Goal: Register for event/course

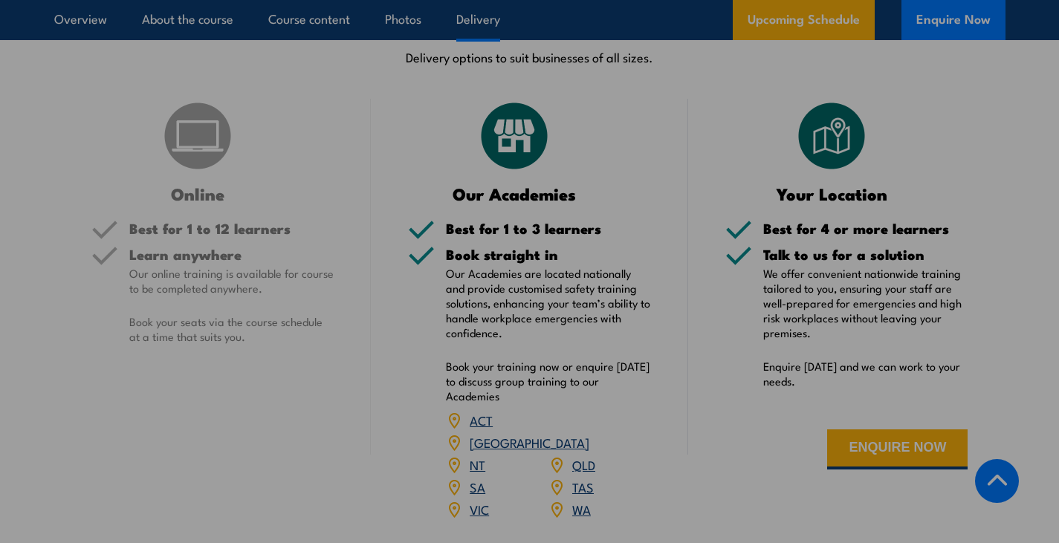
scroll to position [2150, 0]
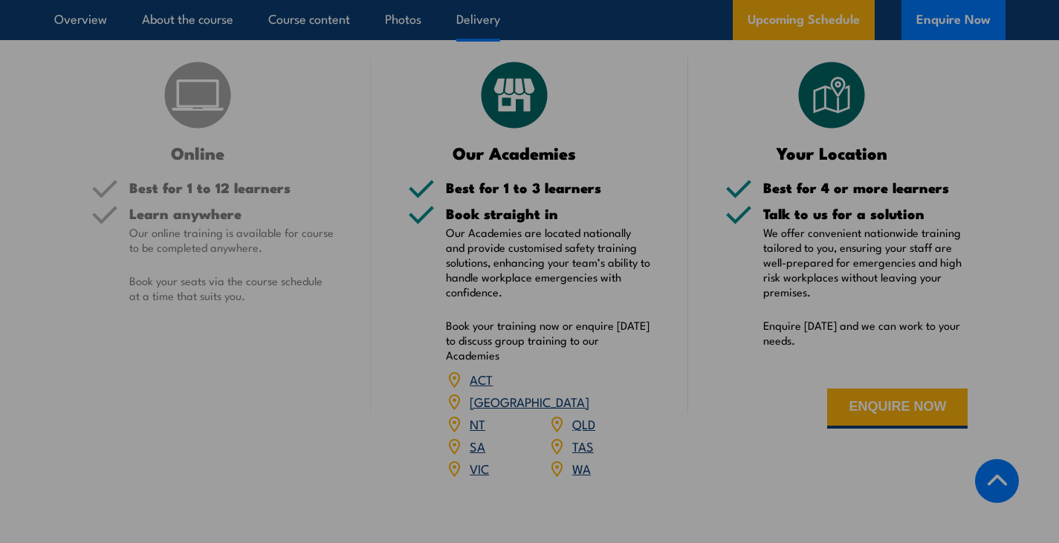
click at [479, 437] on link "SA" at bounding box center [478, 446] width 16 height 18
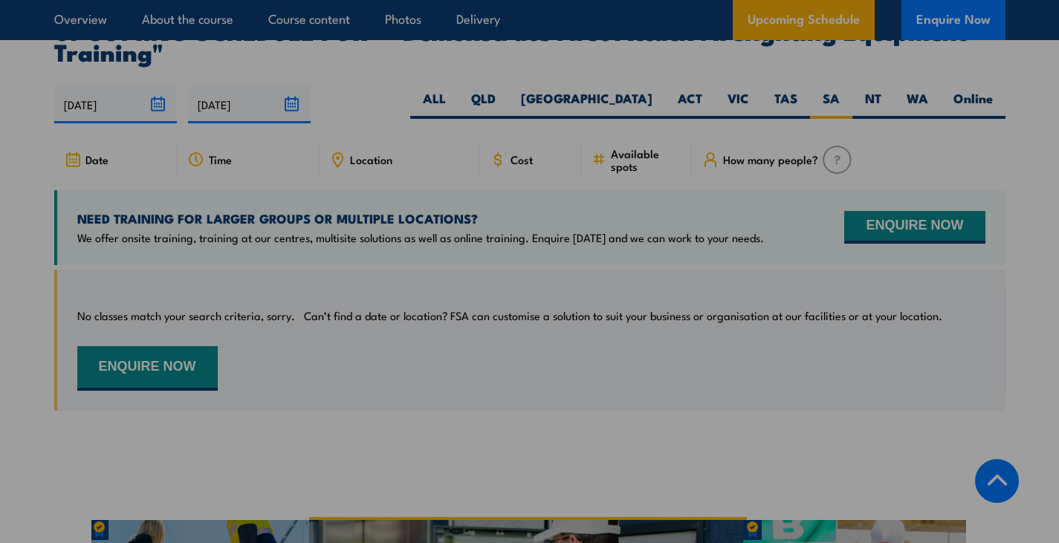
scroll to position [2702, 0]
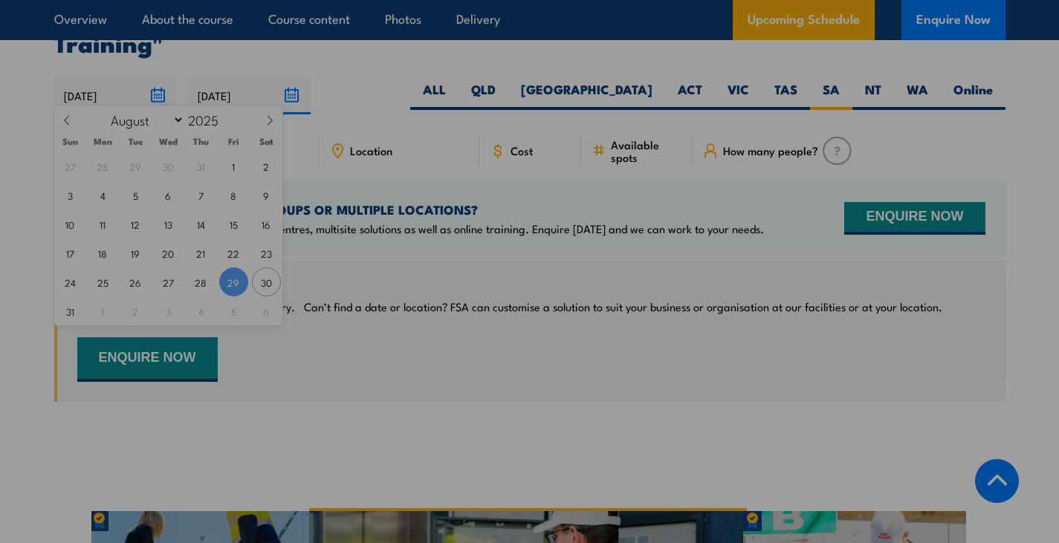
click at [124, 87] on input "[DATE]" at bounding box center [115, 96] width 123 height 38
click at [272, 125] on icon at bounding box center [270, 120] width 10 height 10
click at [68, 123] on icon at bounding box center [67, 120] width 10 height 10
click at [278, 132] on span at bounding box center [269, 126] width 25 height 40
select select "8"
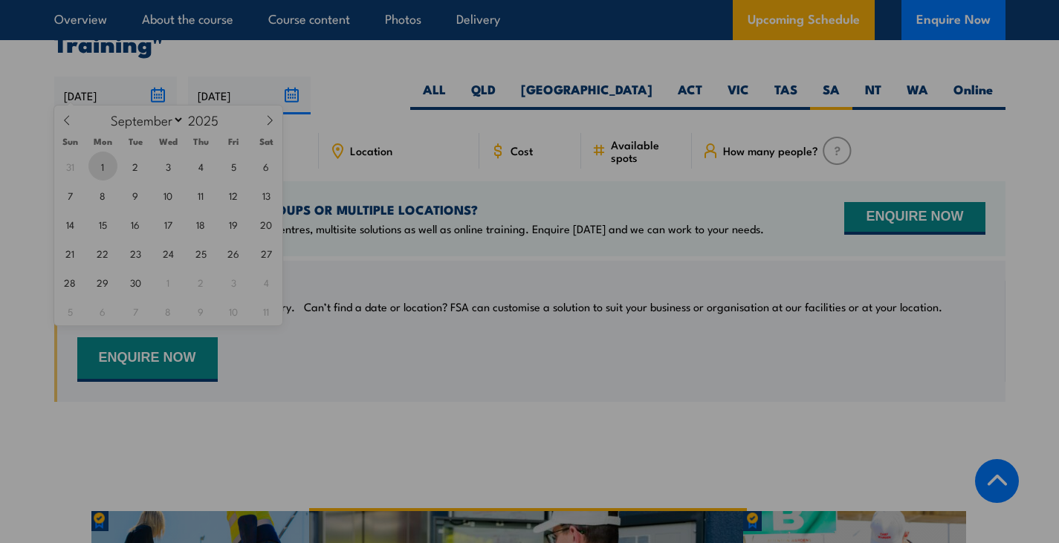
click at [109, 163] on span "1" at bounding box center [102, 166] width 29 height 29
type input "01/09/2025"
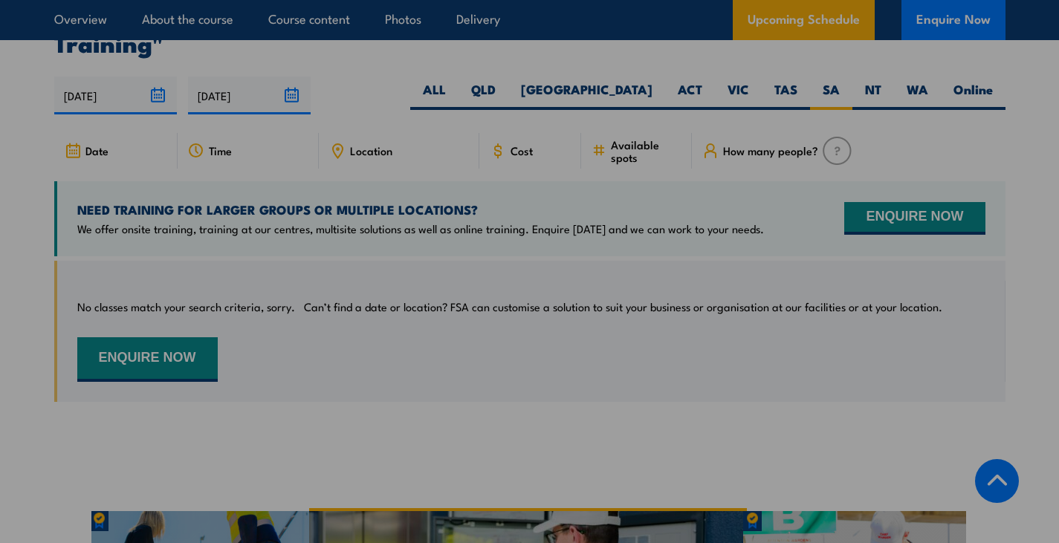
scroll to position [2600, 0]
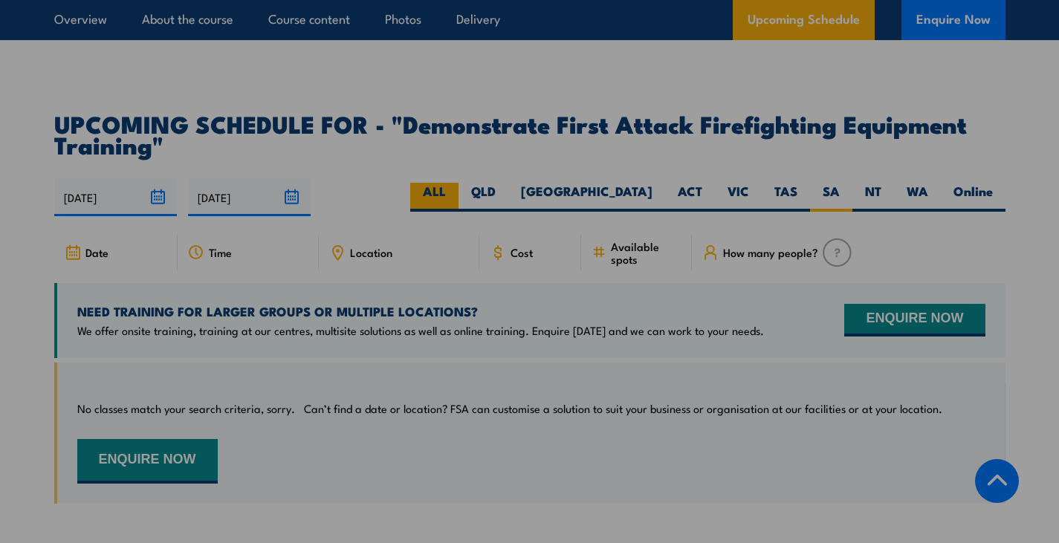
click at [459, 183] on label "ALL" at bounding box center [434, 197] width 48 height 29
click at [456, 183] on input "ALL" at bounding box center [451, 188] width 10 height 10
radio input "true"
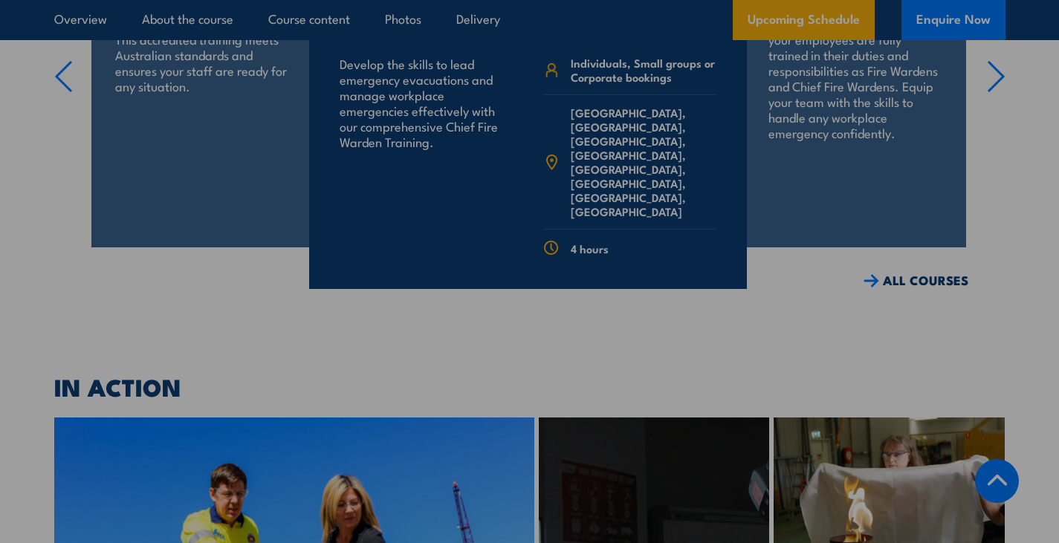
scroll to position [3332, 0]
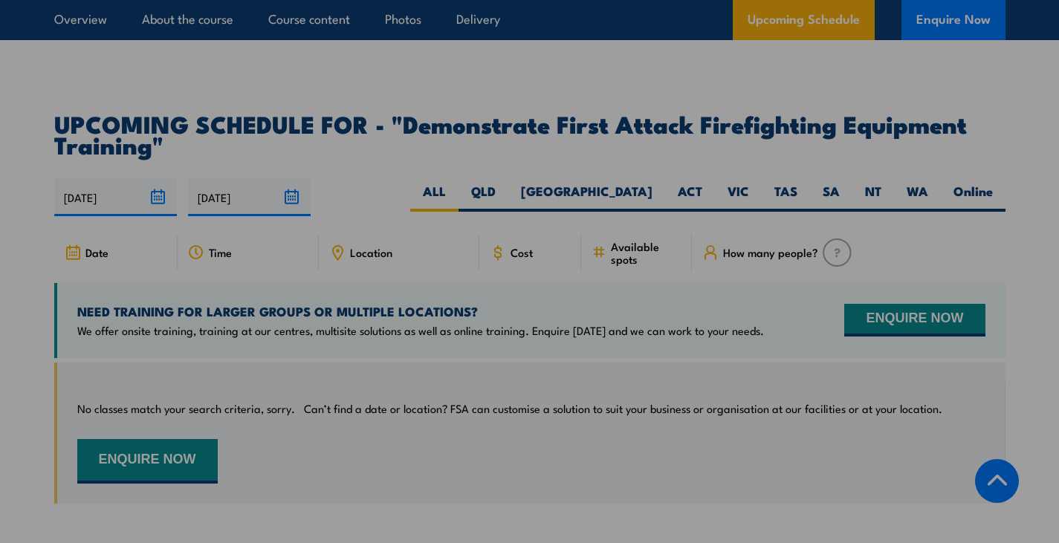
scroll to position [2600, 0]
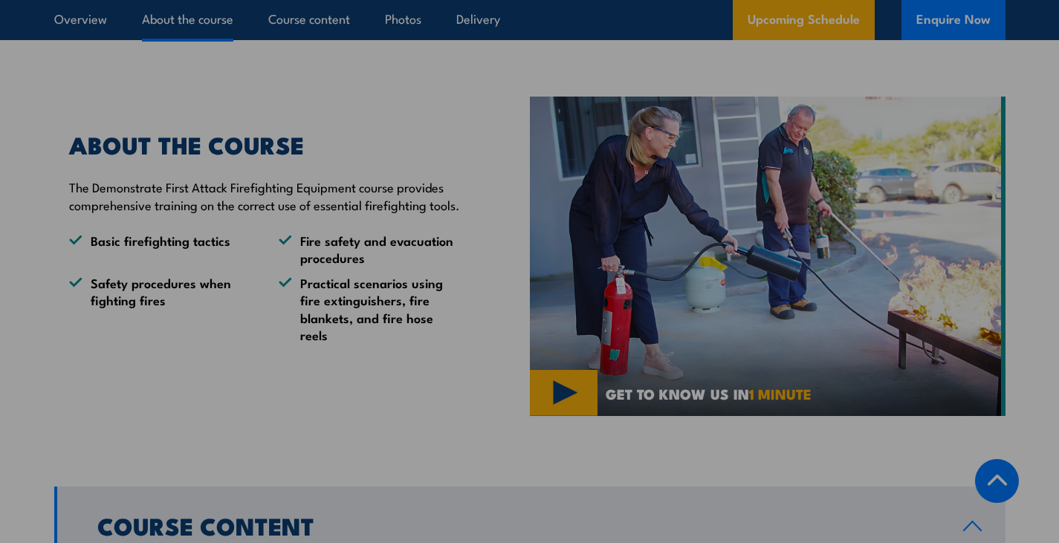
scroll to position [1147, 0]
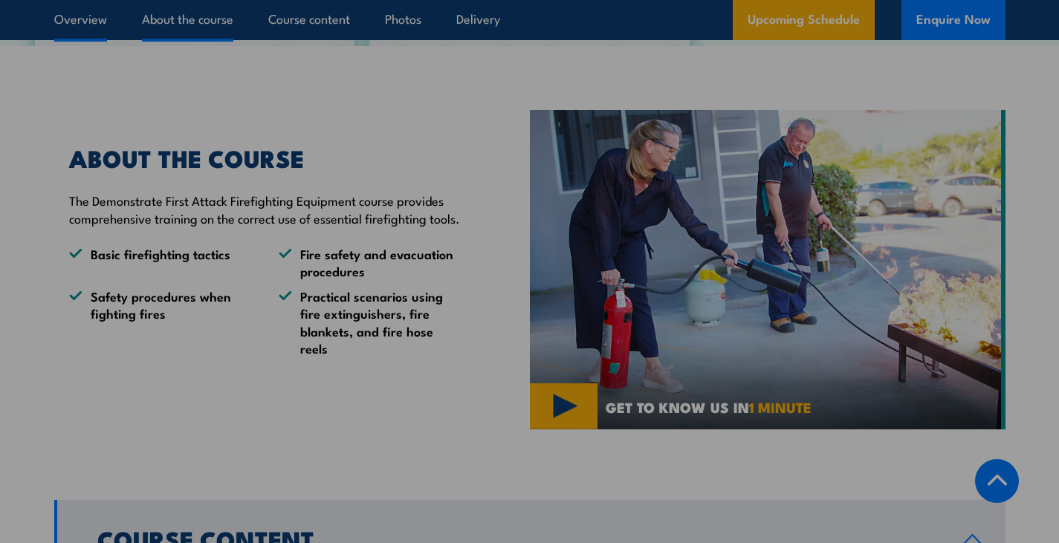
click at [96, 17] on link "Overview" at bounding box center [80, 19] width 53 height 39
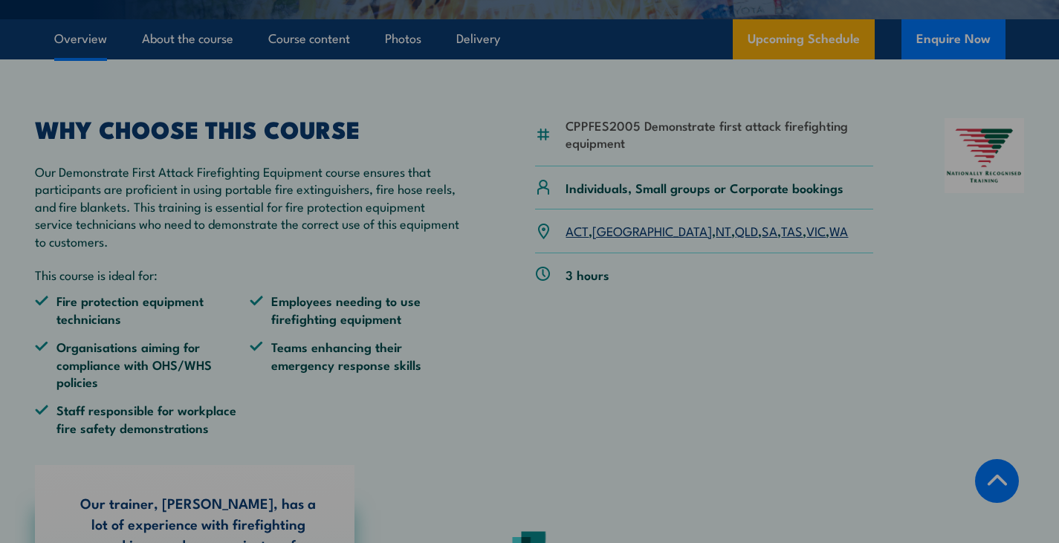
scroll to position [462, 0]
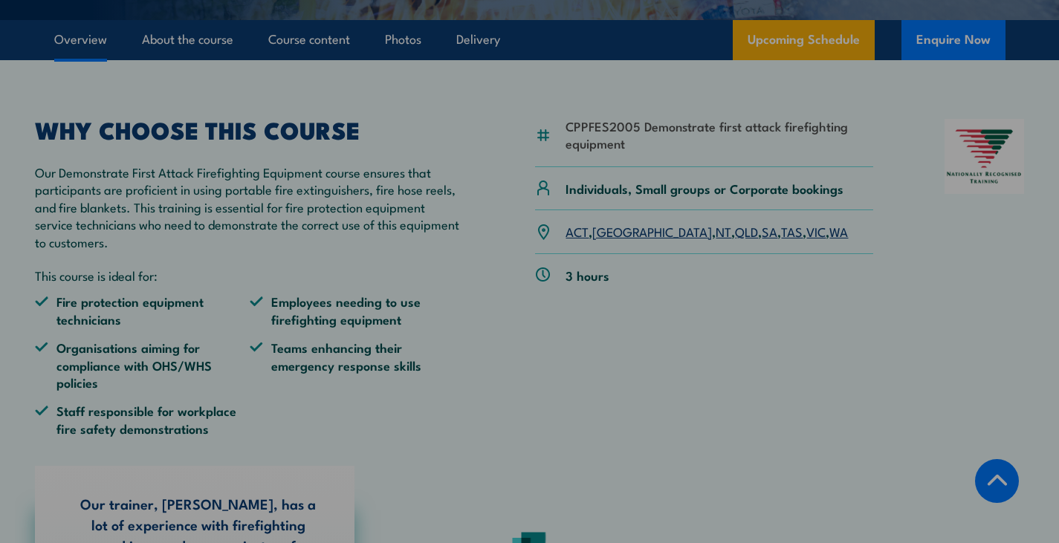
click at [762, 240] on link "SA" at bounding box center [770, 231] width 16 height 18
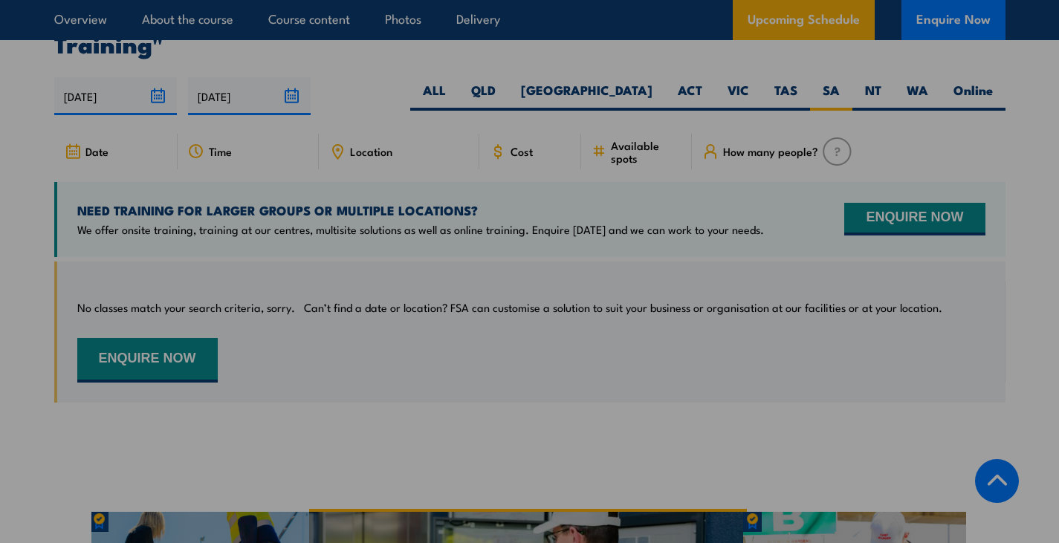
scroll to position [2702, 0]
click at [199, 337] on button "ENQUIRE NOW" at bounding box center [147, 359] width 140 height 45
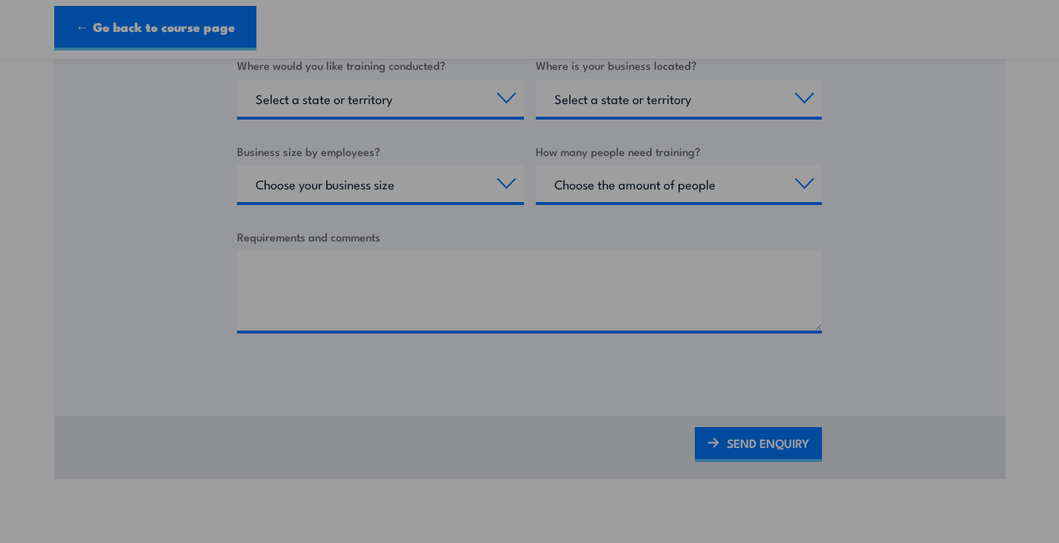
scroll to position [625, 0]
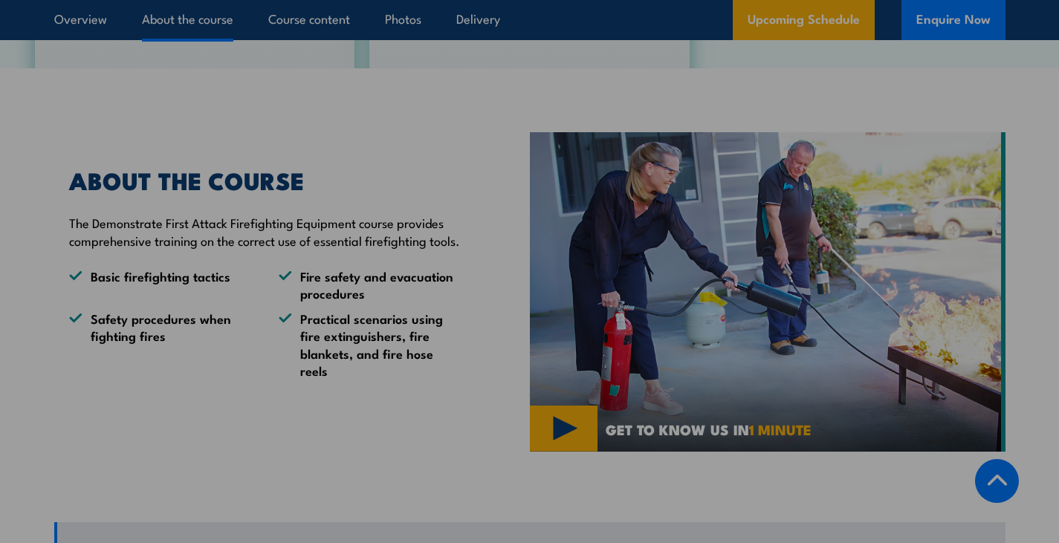
scroll to position [1147, 0]
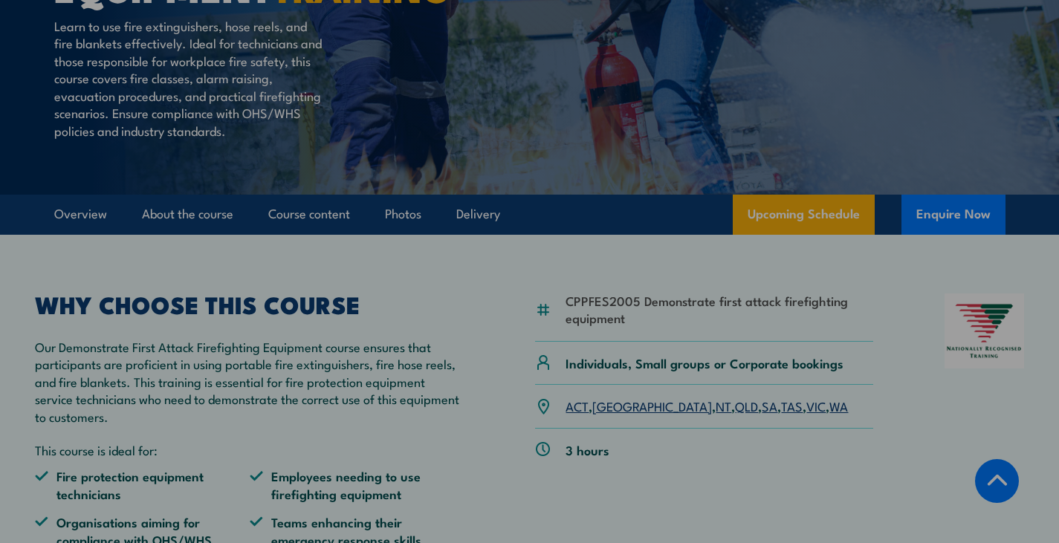
scroll to position [539, 0]
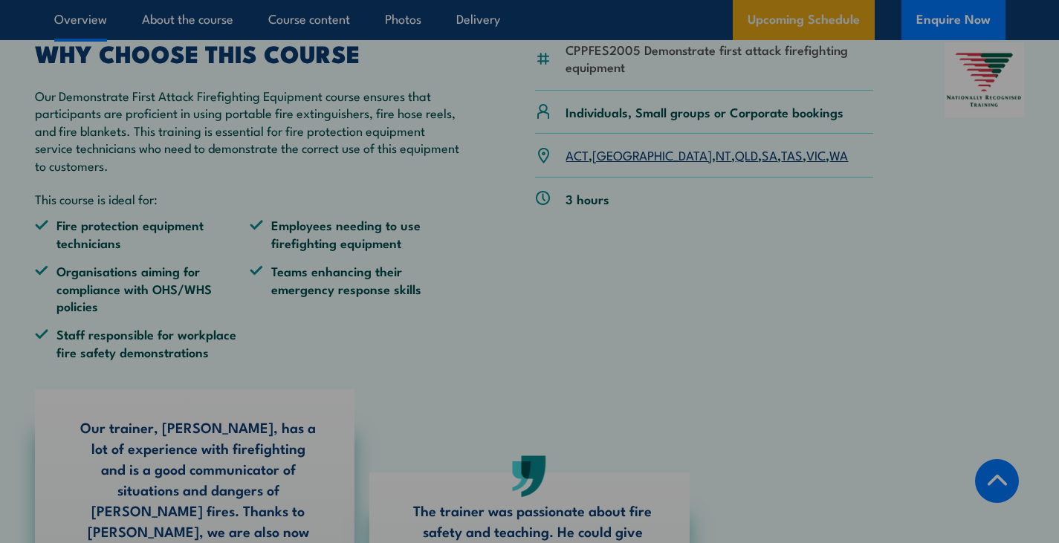
click at [815, 16] on link "Upcoming Schedule" at bounding box center [804, 20] width 142 height 40
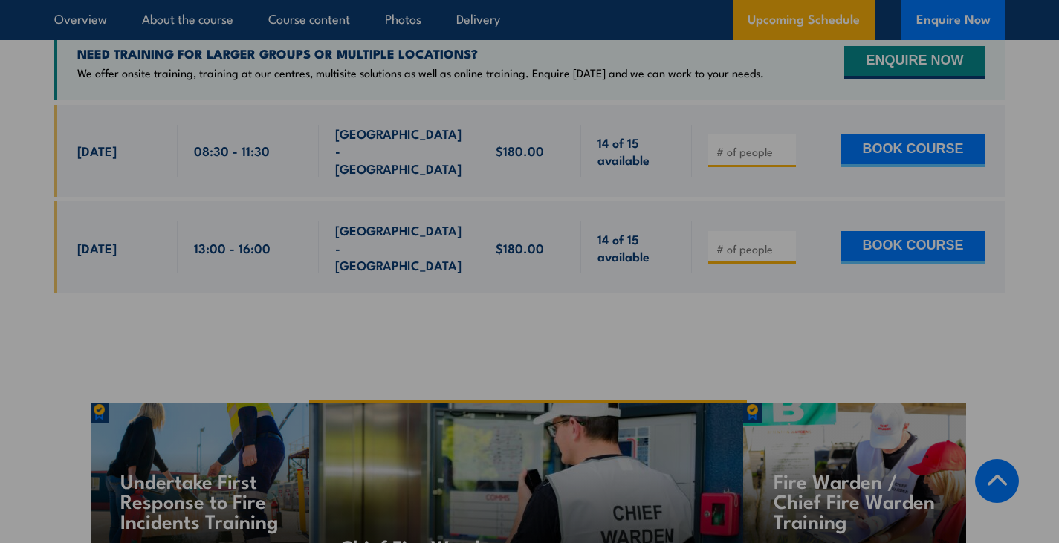
scroll to position [2683, 0]
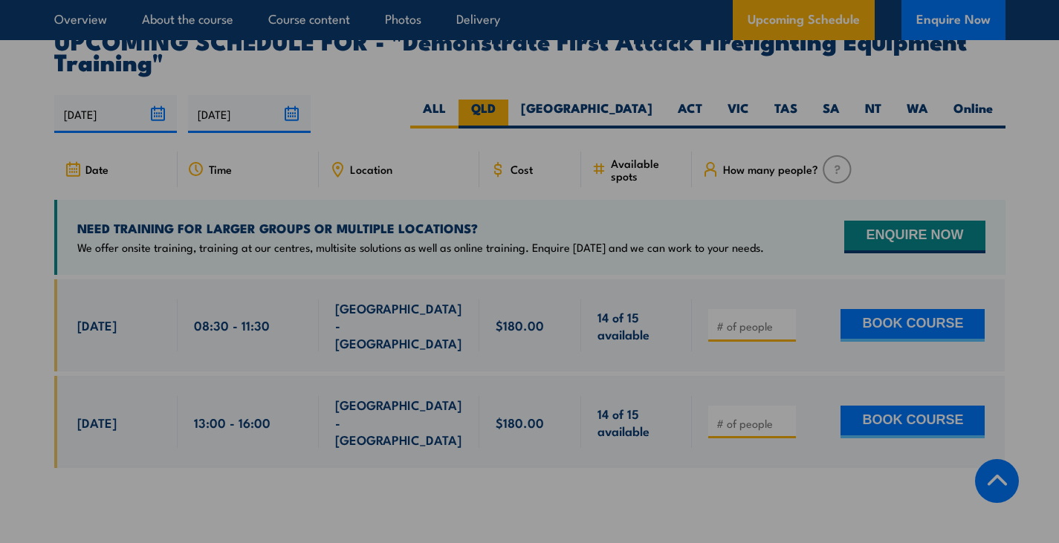
click at [508, 100] on label "QLD" at bounding box center [484, 114] width 50 height 29
click at [505, 100] on input "QLD" at bounding box center [501, 105] width 10 height 10
radio input "true"
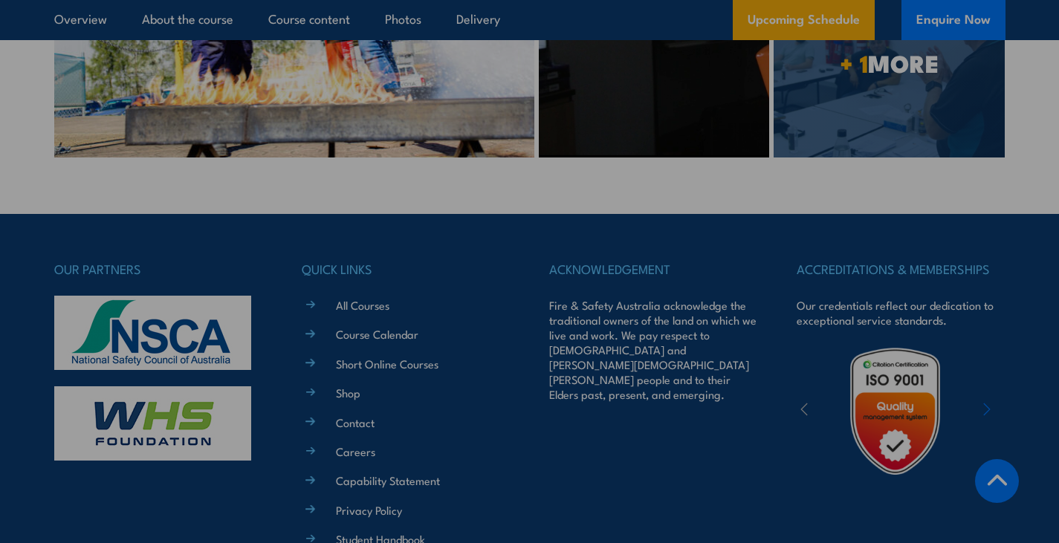
scroll to position [4037, 0]
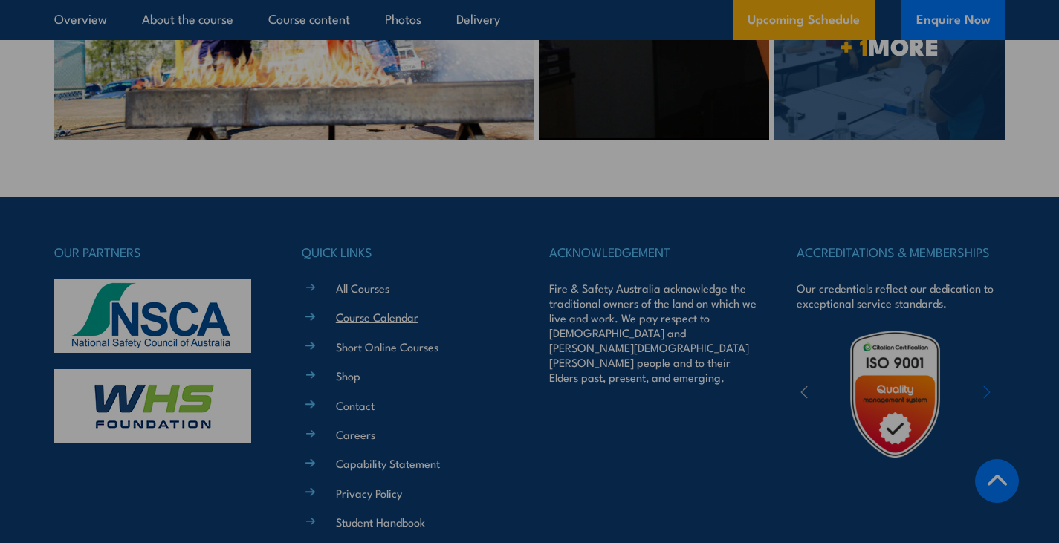
click at [369, 309] on link "Course Calendar" at bounding box center [377, 317] width 83 height 16
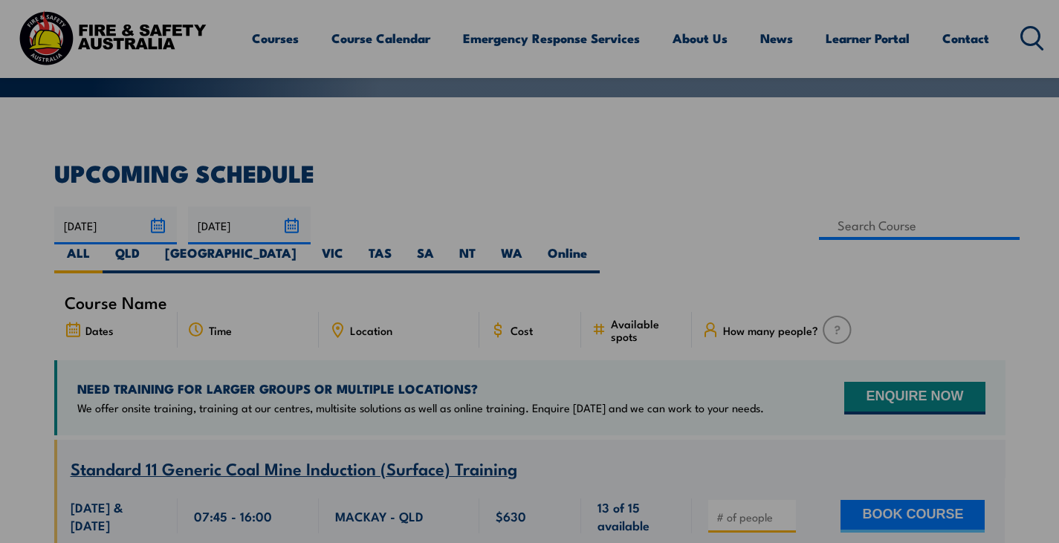
scroll to position [328, 0]
click at [447, 245] on label "SA" at bounding box center [425, 259] width 42 height 29
click at [444, 245] on input "SA" at bounding box center [439, 250] width 10 height 10
radio input "true"
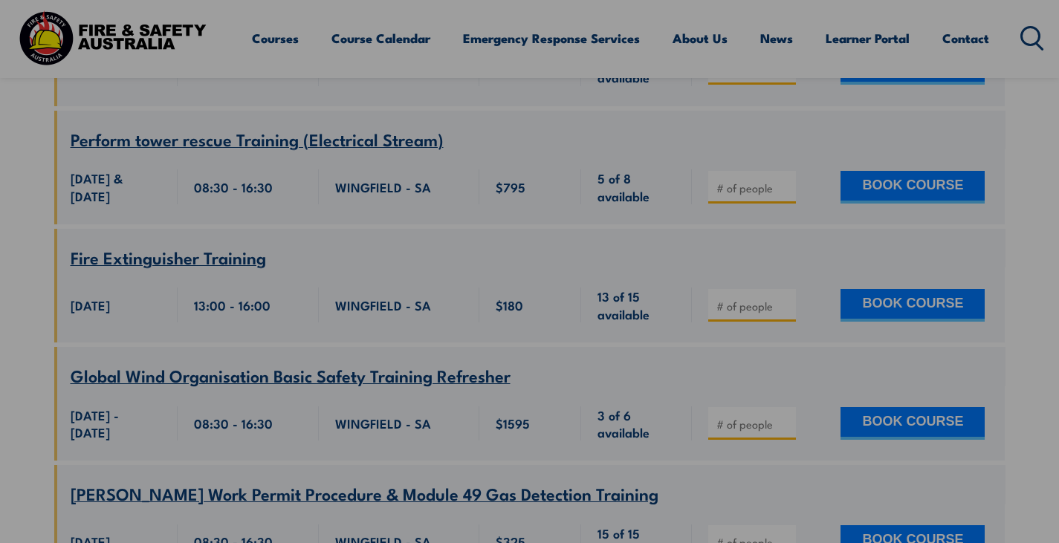
scroll to position [2410, 0]
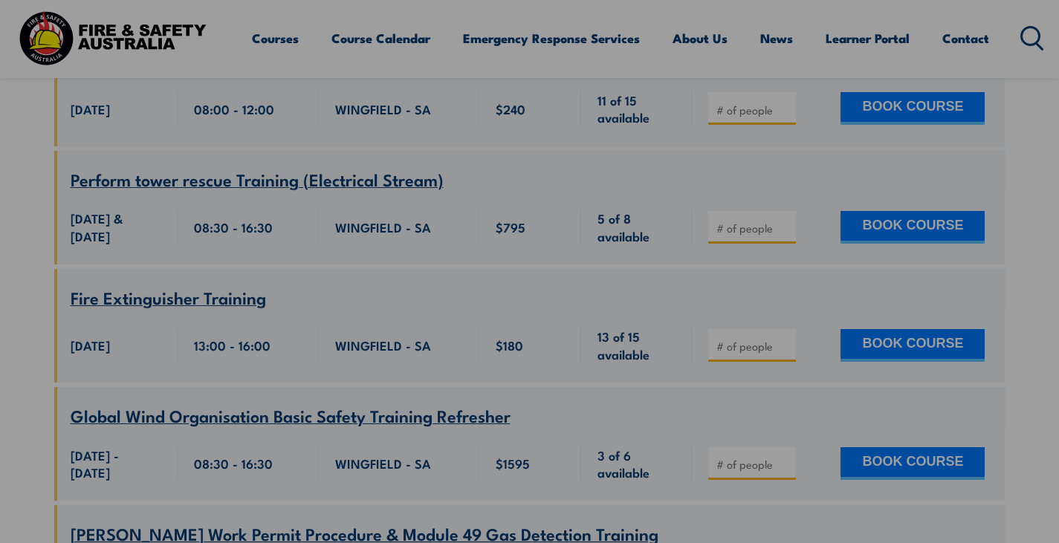
click at [206, 285] on span "Fire Extinguisher Training" at bounding box center [168, 297] width 195 height 25
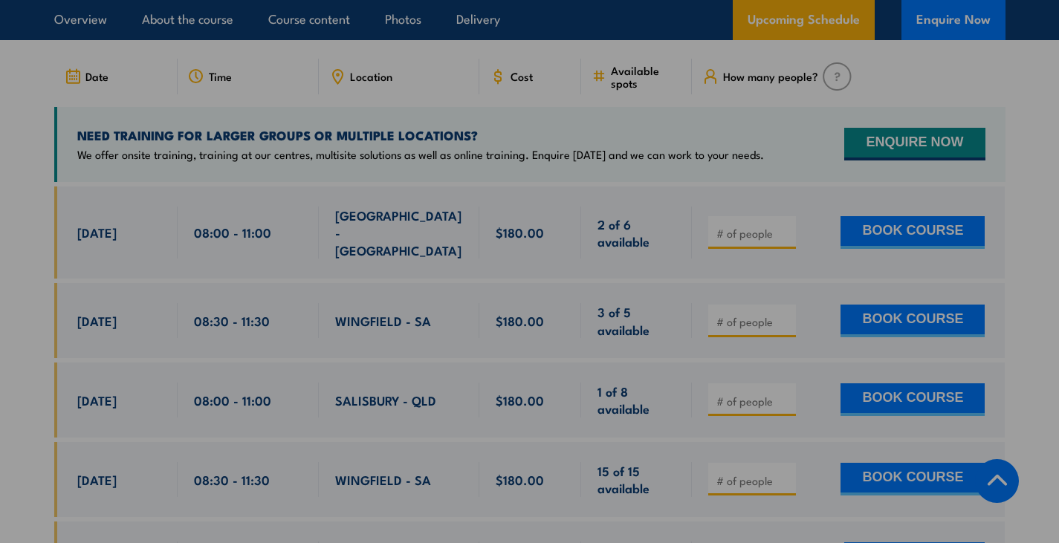
scroll to position [2593, 0]
